Goal: Use online tool/utility: Utilize a website feature to perform a specific function

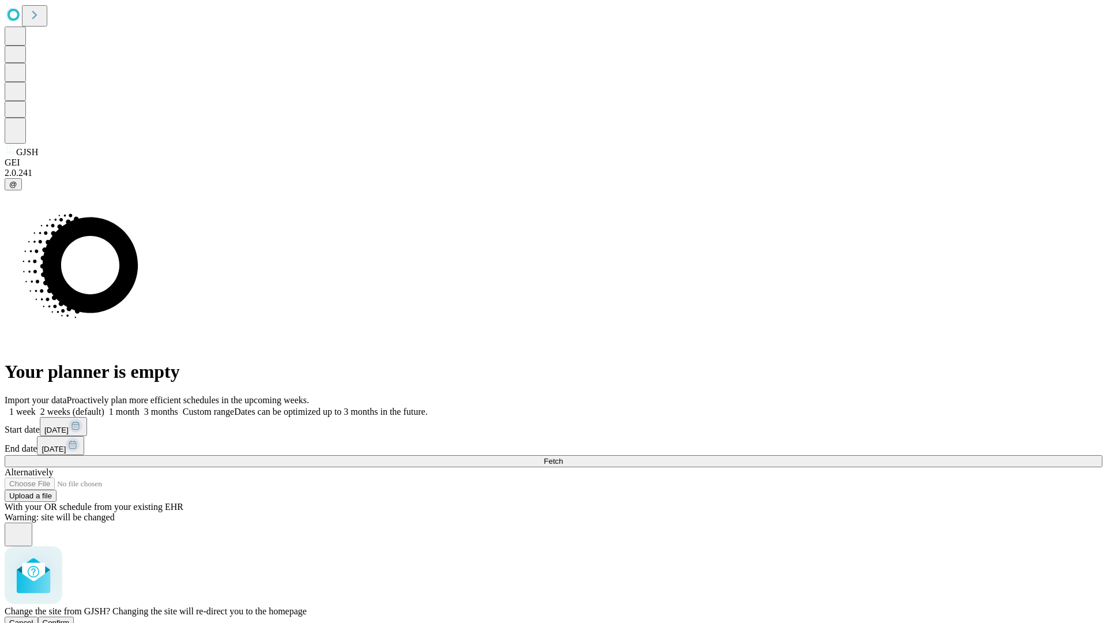
click at [70, 618] on span "Confirm" at bounding box center [56, 622] width 27 height 9
click at [36, 407] on label "1 week" at bounding box center [20, 412] width 31 height 10
click at [563, 457] on span "Fetch" at bounding box center [553, 461] width 19 height 9
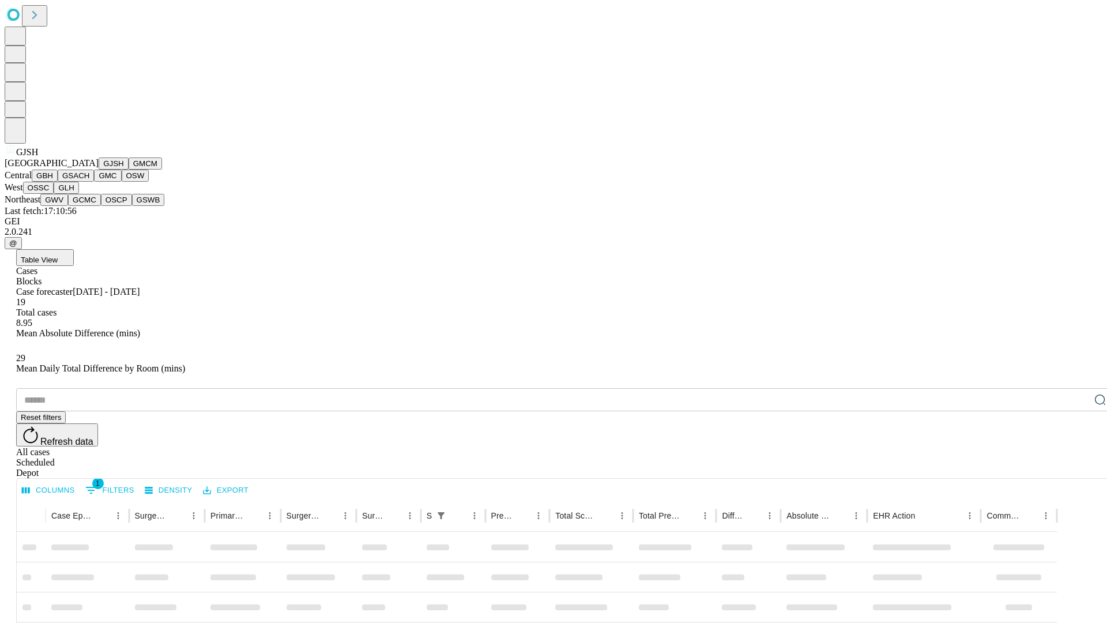
click at [129, 170] on button "GMCM" at bounding box center [145, 163] width 33 height 12
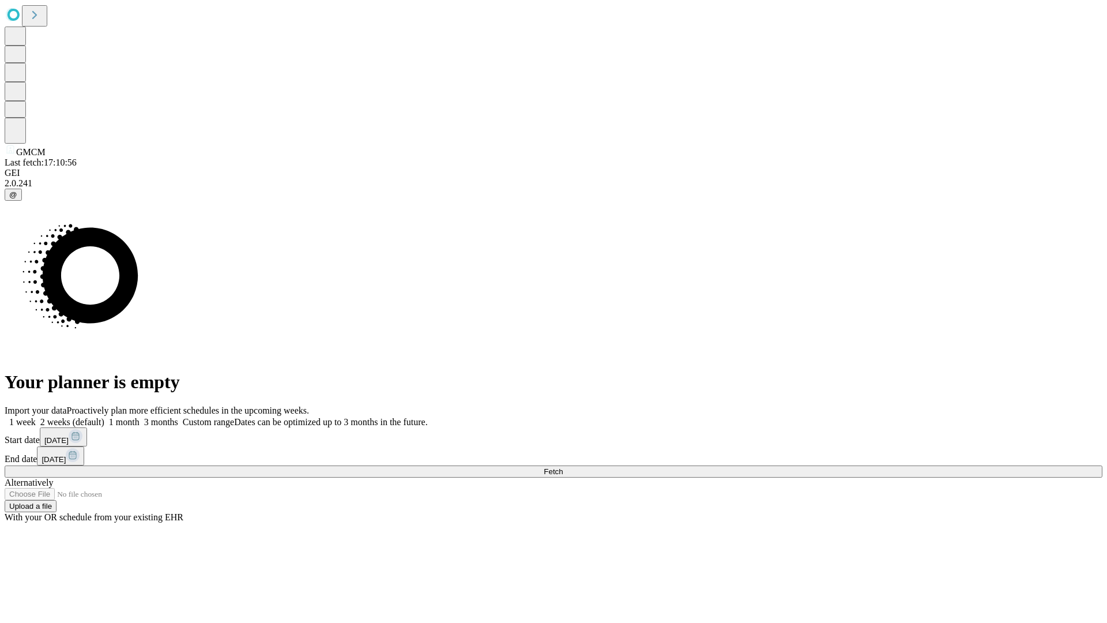
click at [36, 417] on label "1 week" at bounding box center [20, 422] width 31 height 10
click at [563, 467] on span "Fetch" at bounding box center [553, 471] width 19 height 9
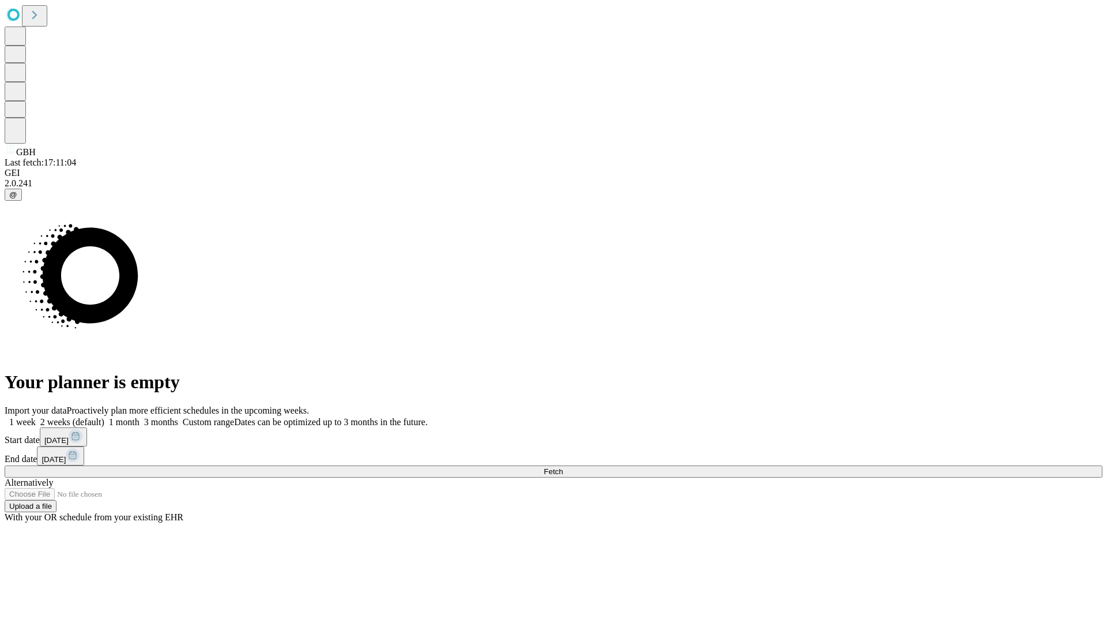
click at [36, 417] on label "1 week" at bounding box center [20, 422] width 31 height 10
click at [563, 467] on span "Fetch" at bounding box center [553, 471] width 19 height 9
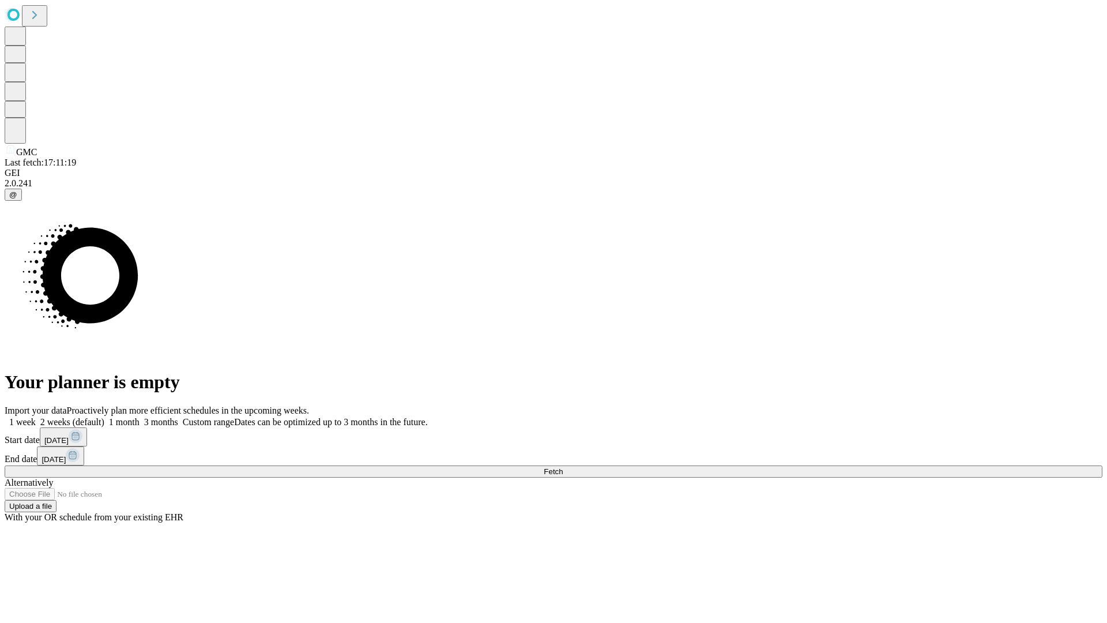
click at [563, 467] on span "Fetch" at bounding box center [553, 471] width 19 height 9
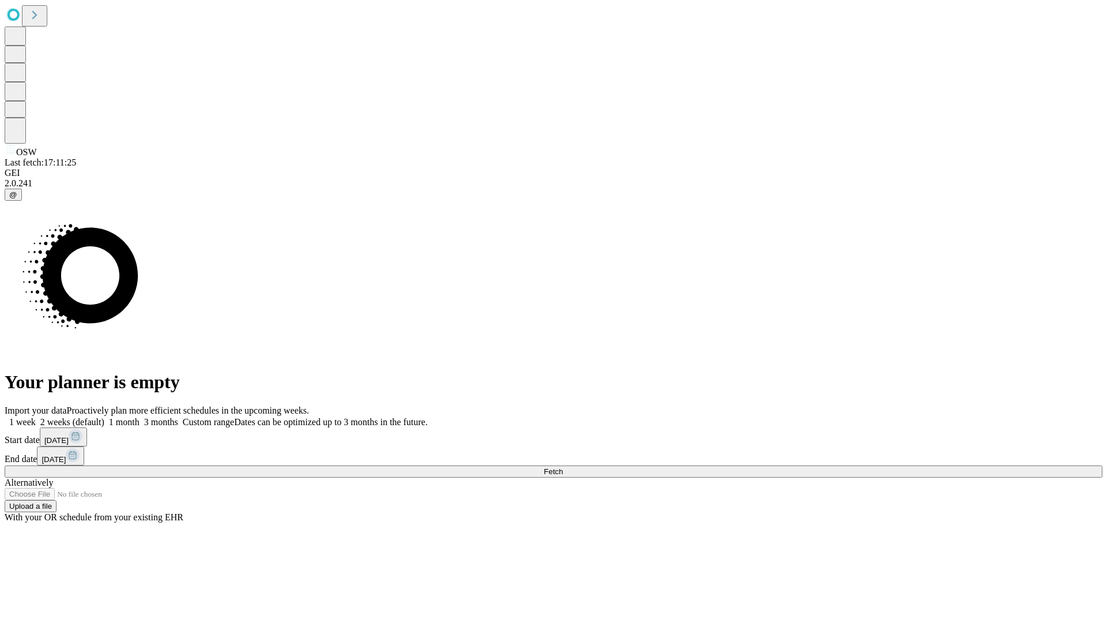
click at [36, 417] on label "1 week" at bounding box center [20, 422] width 31 height 10
click at [563, 467] on span "Fetch" at bounding box center [553, 471] width 19 height 9
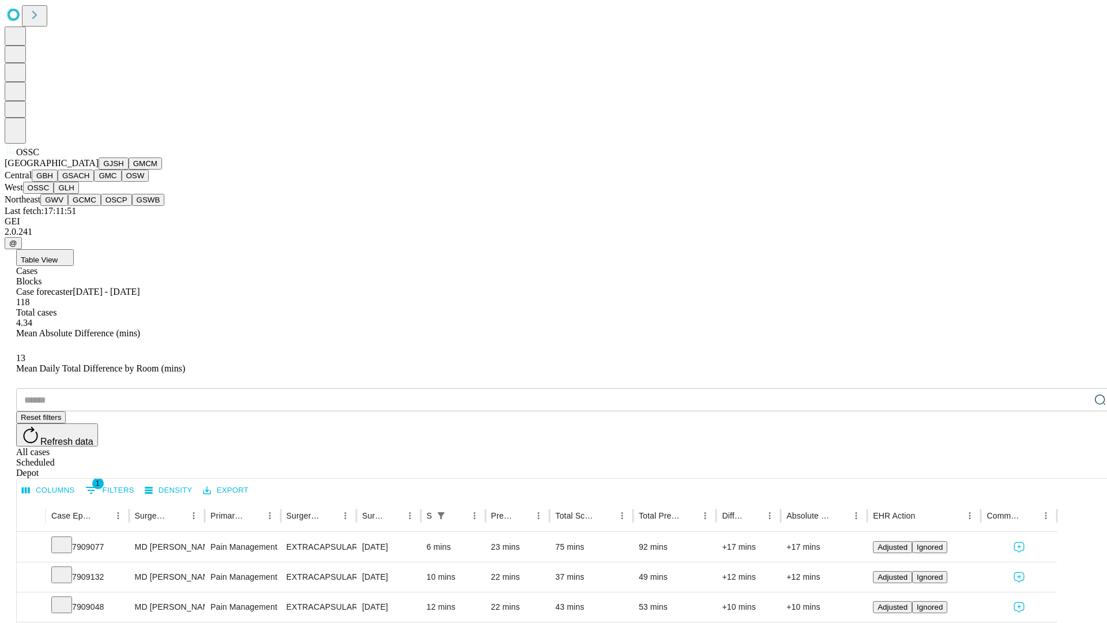
click at [78, 194] on button "GLH" at bounding box center [66, 188] width 25 height 12
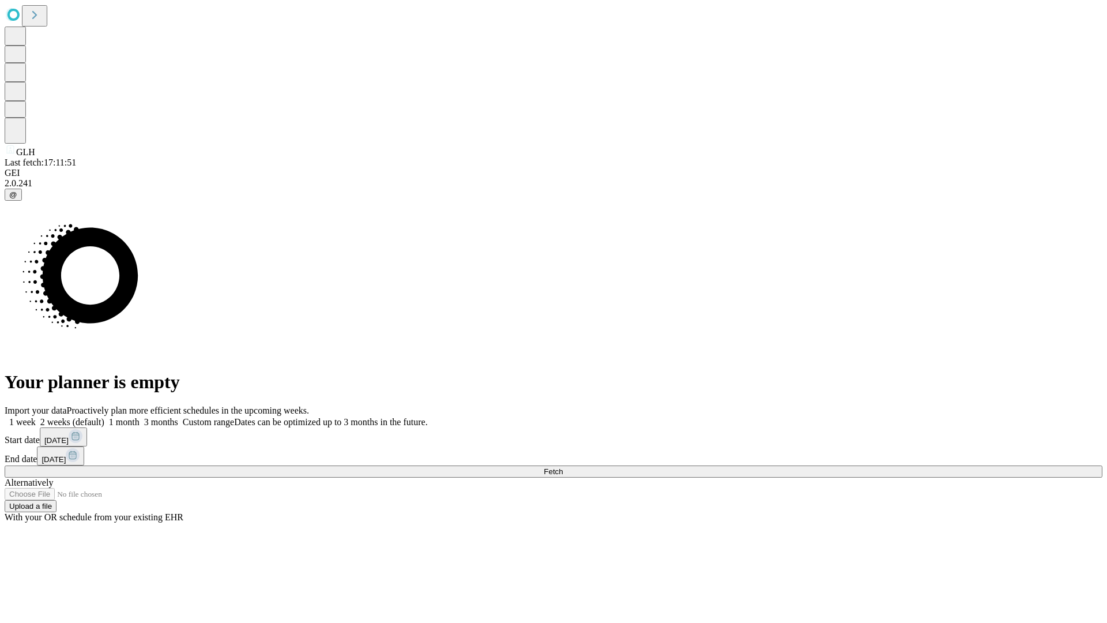
click at [36, 417] on label "1 week" at bounding box center [20, 422] width 31 height 10
click at [563, 467] on span "Fetch" at bounding box center [553, 471] width 19 height 9
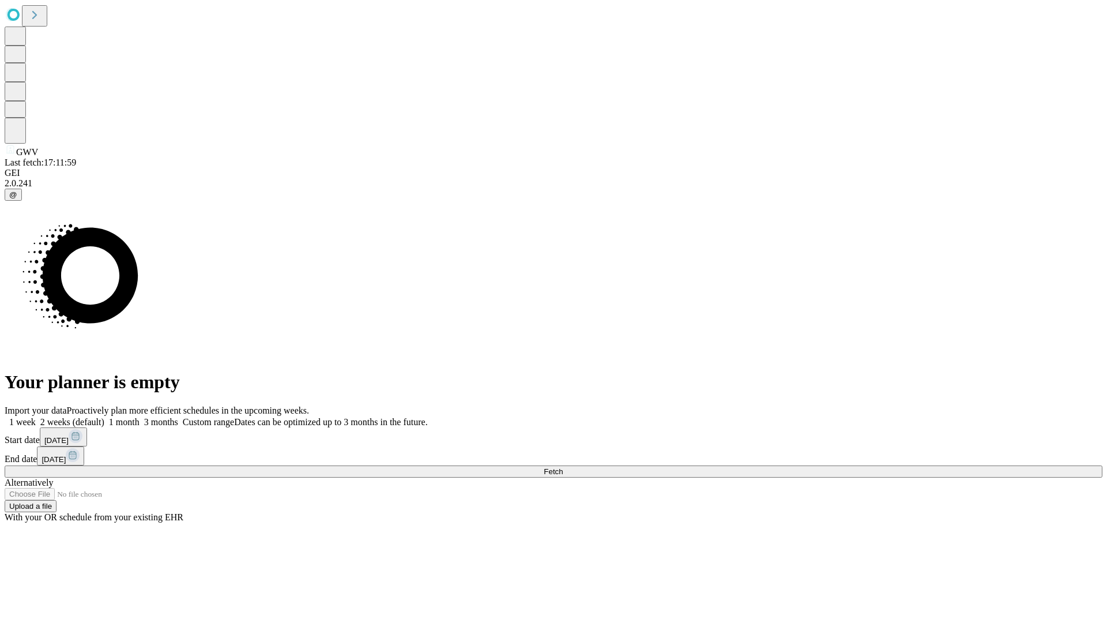
click at [36, 417] on label "1 week" at bounding box center [20, 422] width 31 height 10
click at [563, 467] on span "Fetch" at bounding box center [553, 471] width 19 height 9
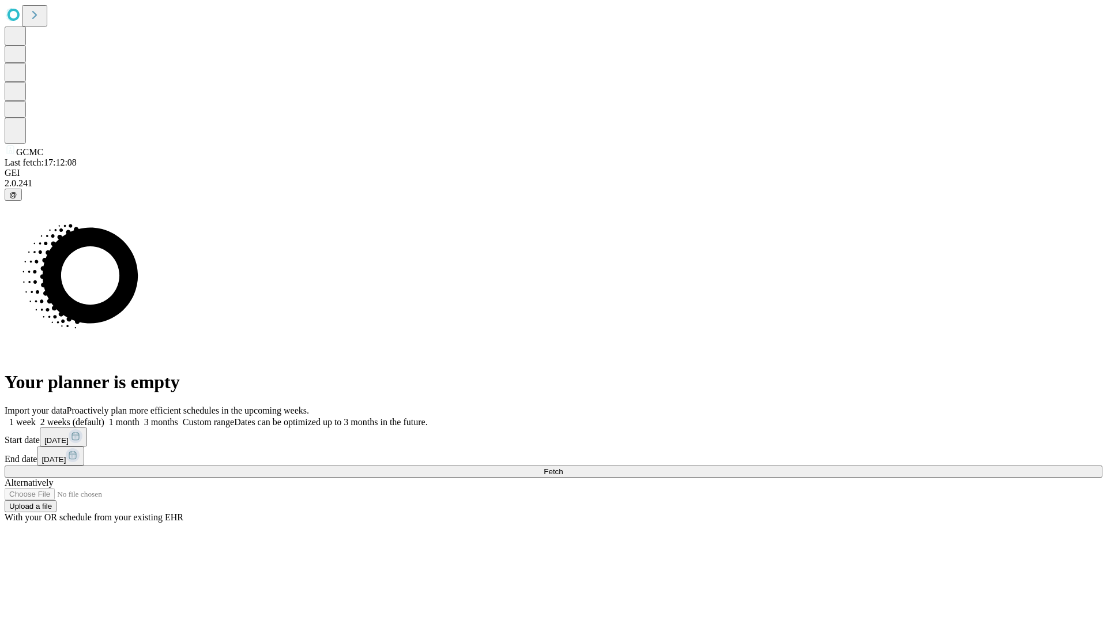
click at [36, 417] on label "1 week" at bounding box center [20, 422] width 31 height 10
click at [563, 467] on span "Fetch" at bounding box center [553, 471] width 19 height 9
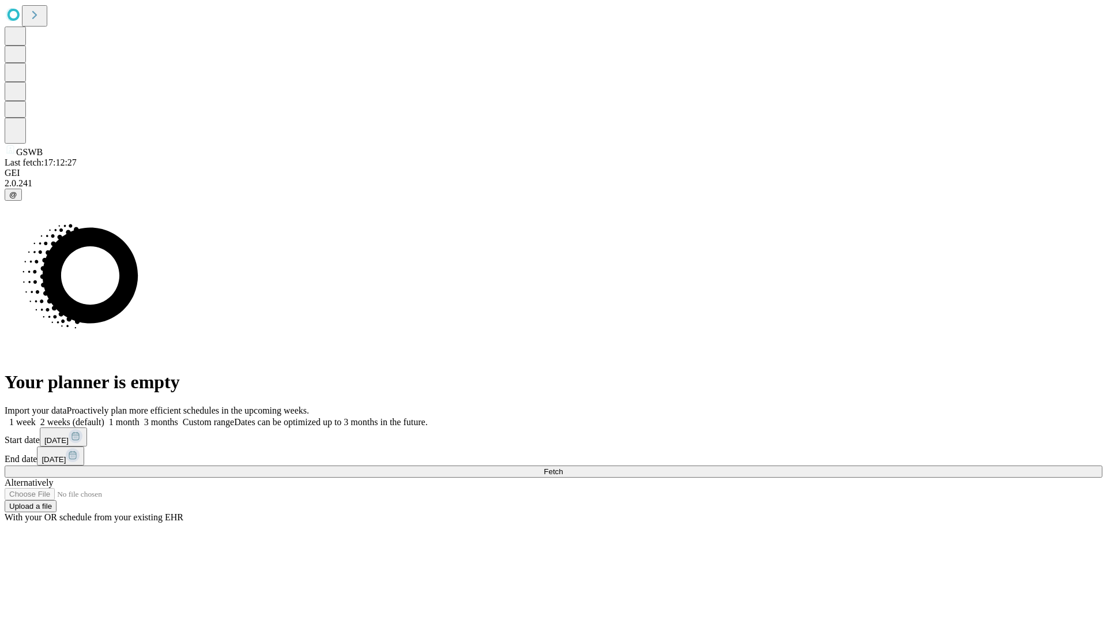
click at [36, 417] on label "1 week" at bounding box center [20, 422] width 31 height 10
click at [563, 467] on span "Fetch" at bounding box center [553, 471] width 19 height 9
